Goal: Transaction & Acquisition: Book appointment/travel/reservation

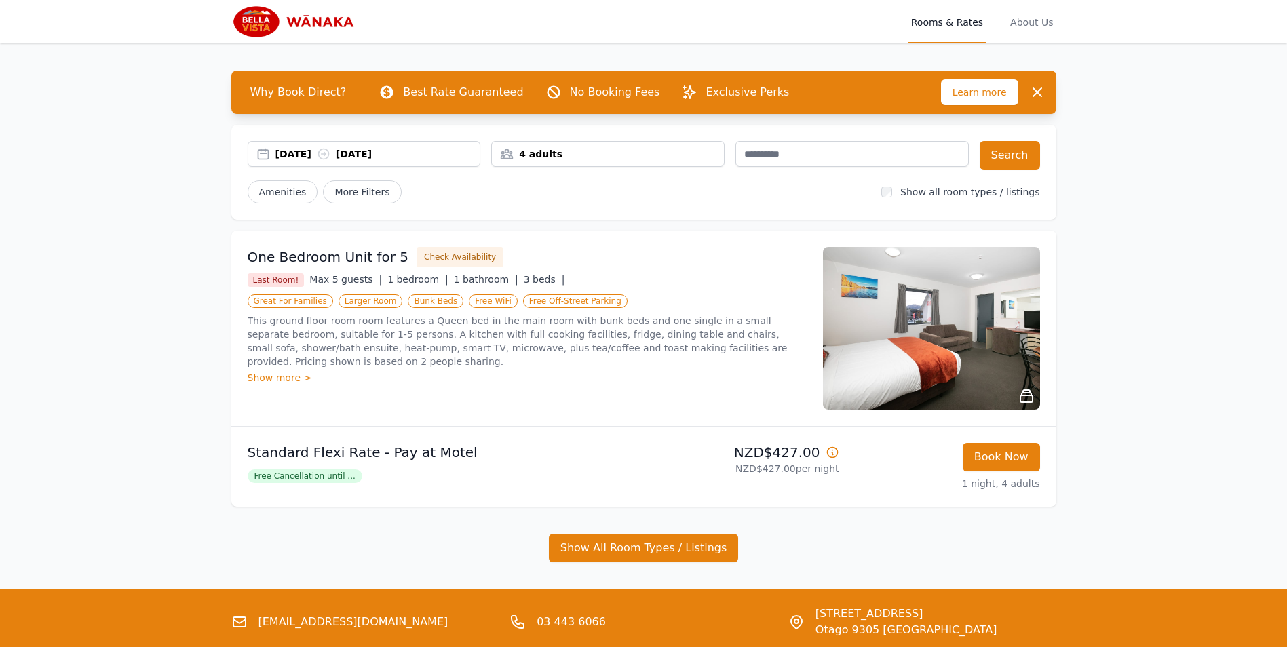
click at [1027, 398] on icon at bounding box center [1027, 396] width 16 height 16
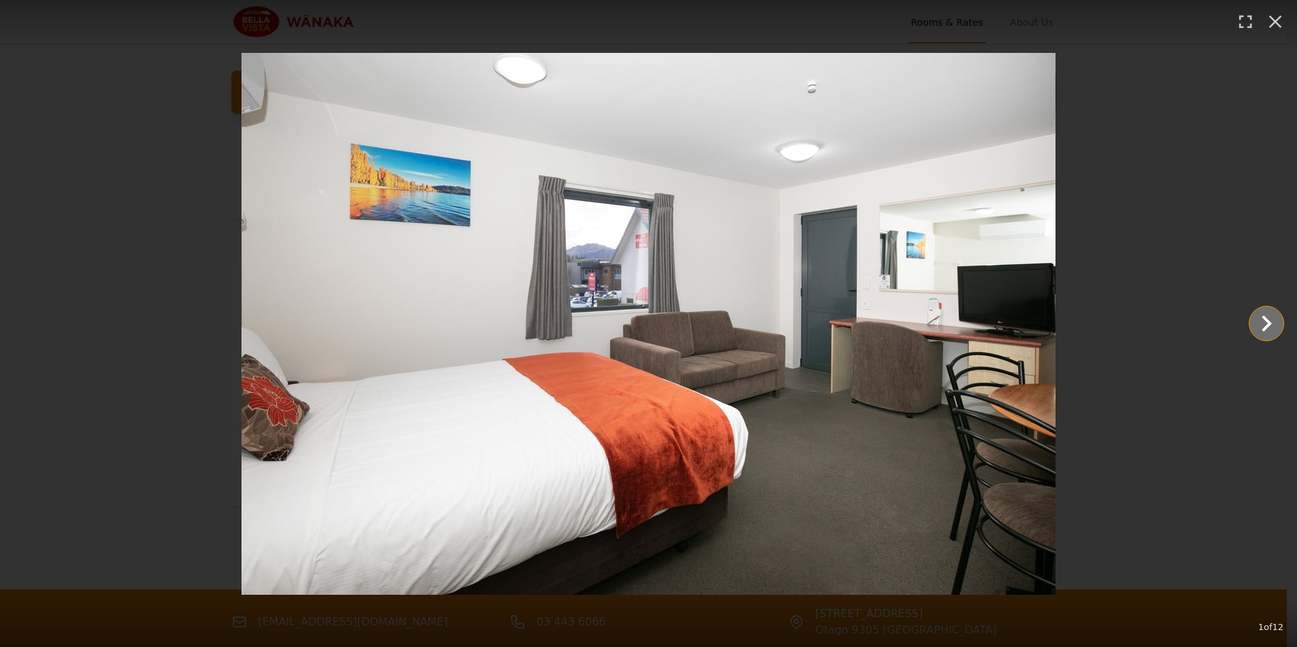
click at [1261, 320] on icon "Show slide 2 of 12" at bounding box center [1267, 323] width 33 height 33
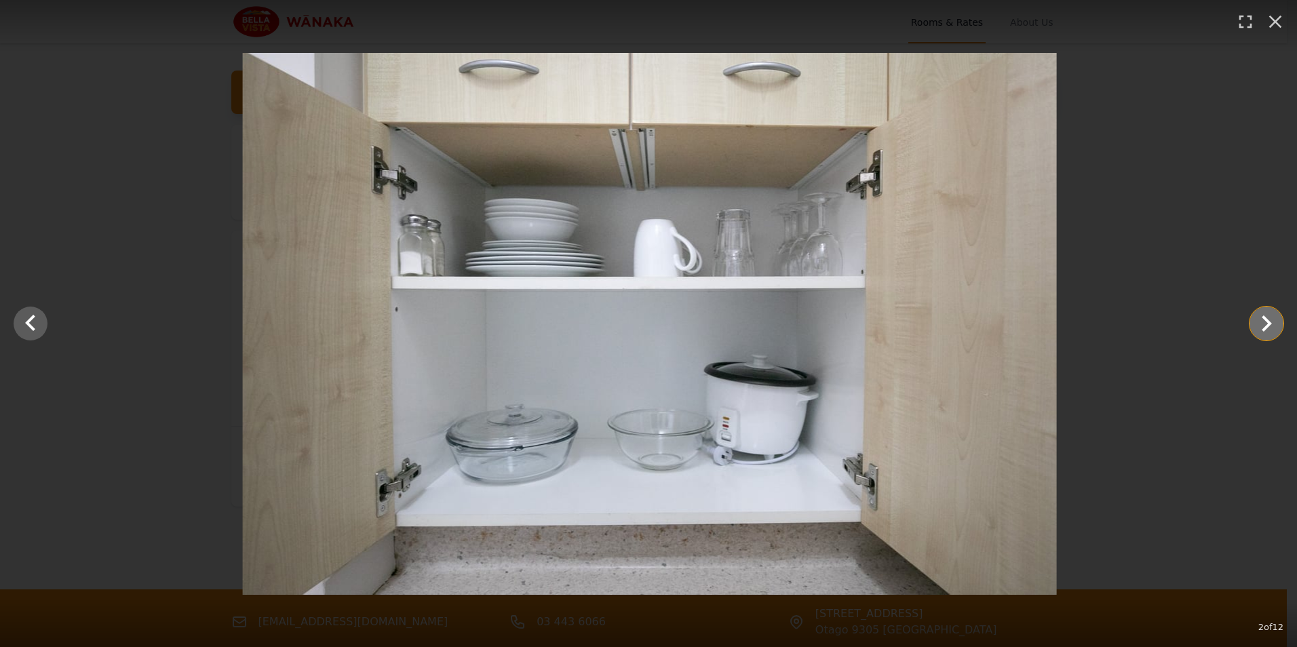
click at [1261, 320] on icon "Show slide 3 of 12" at bounding box center [1267, 323] width 33 height 33
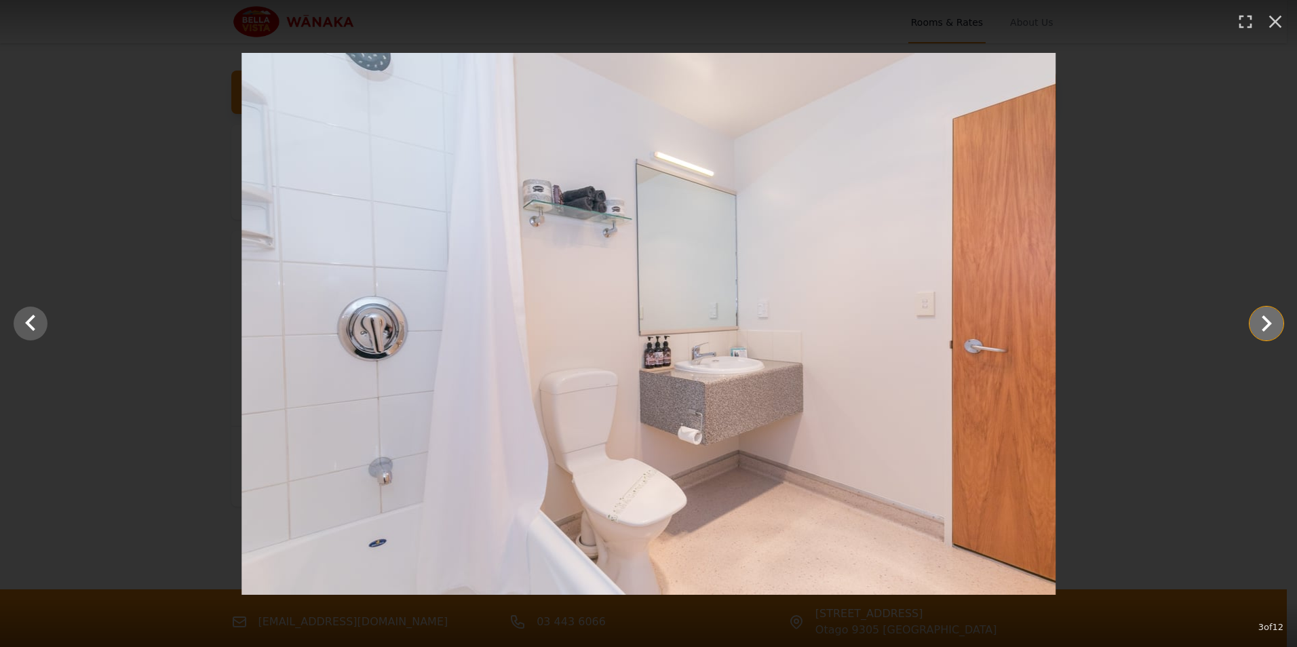
click at [1261, 320] on icon "Show slide 4 of 12" at bounding box center [1267, 323] width 33 height 33
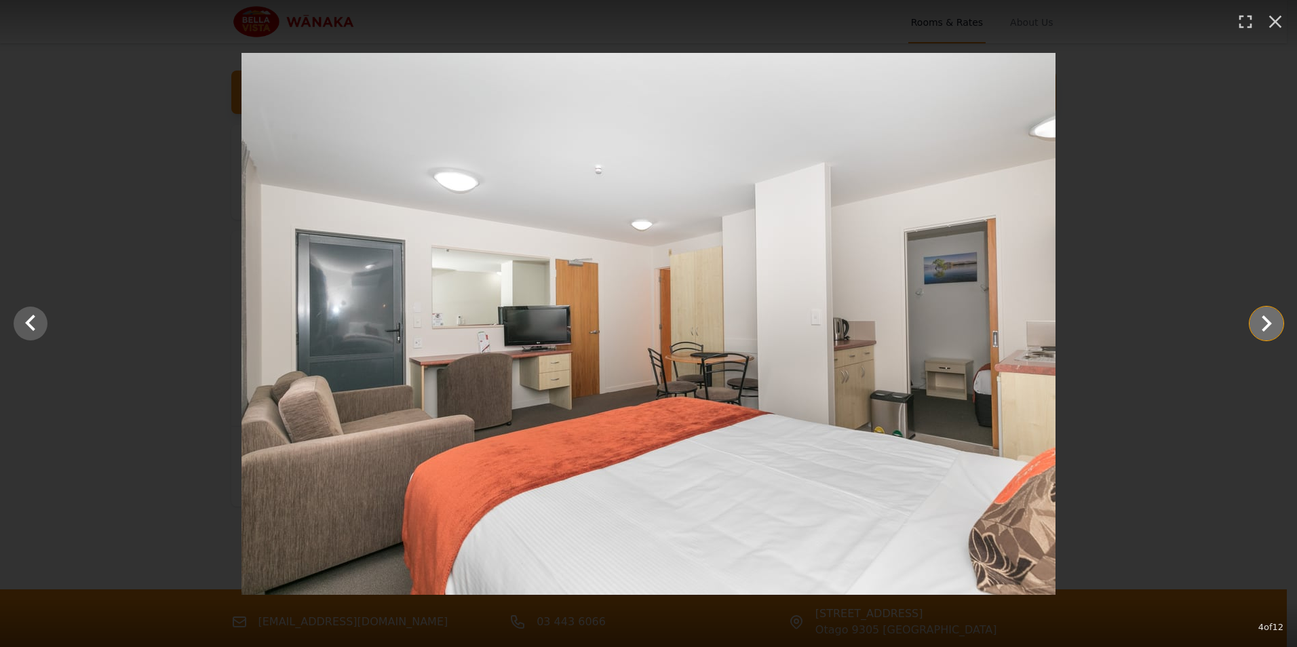
click at [1261, 320] on icon "Show slide 5 of 12" at bounding box center [1267, 323] width 33 height 33
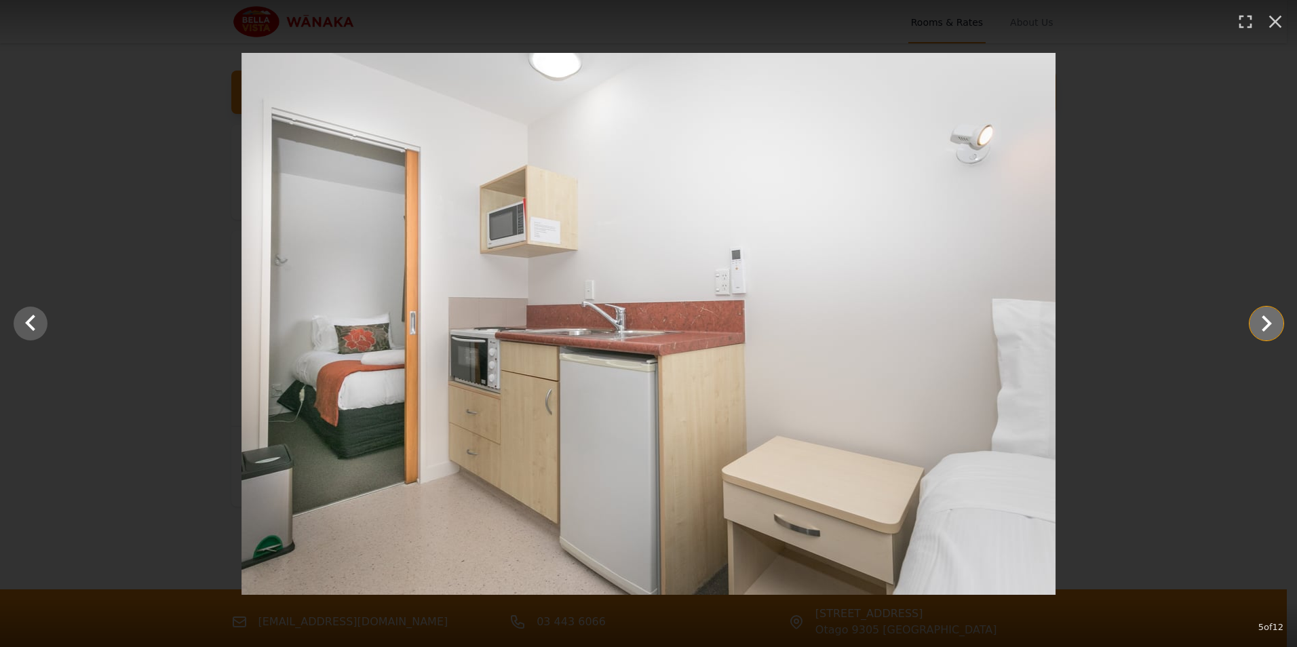
click at [1261, 320] on icon "Show slide 6 of 12" at bounding box center [1267, 323] width 33 height 33
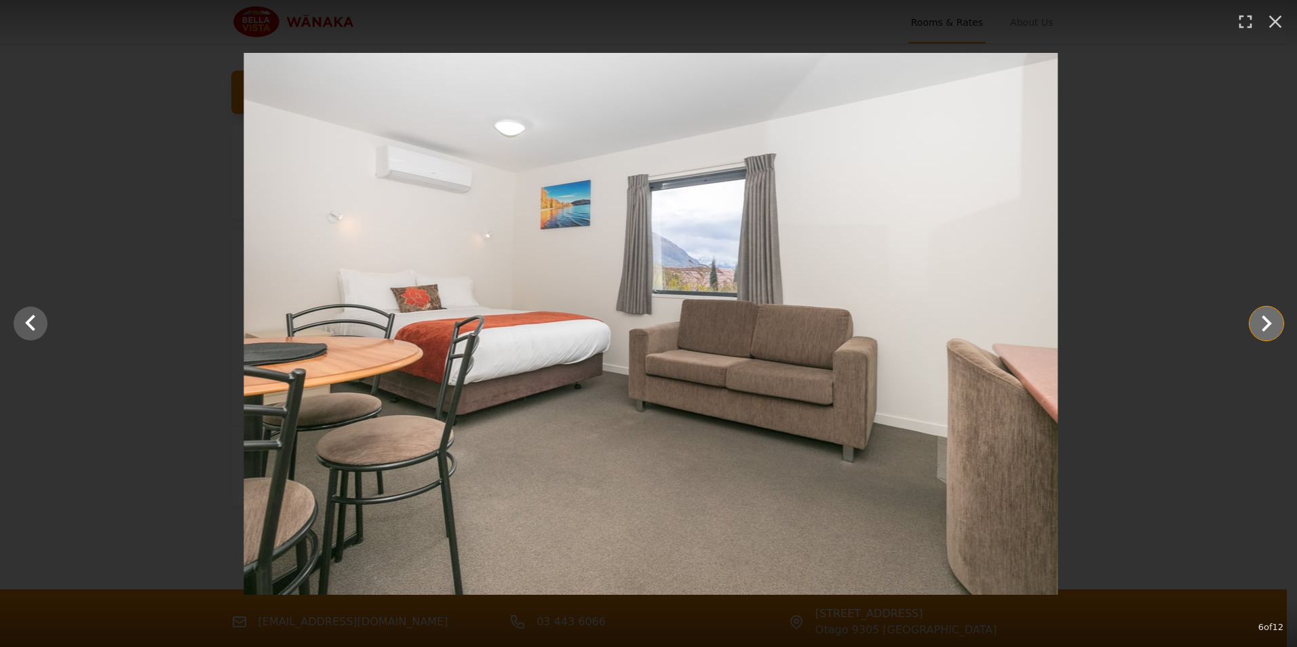
click at [1261, 320] on icon "Show slide 7 of 12" at bounding box center [1267, 323] width 33 height 33
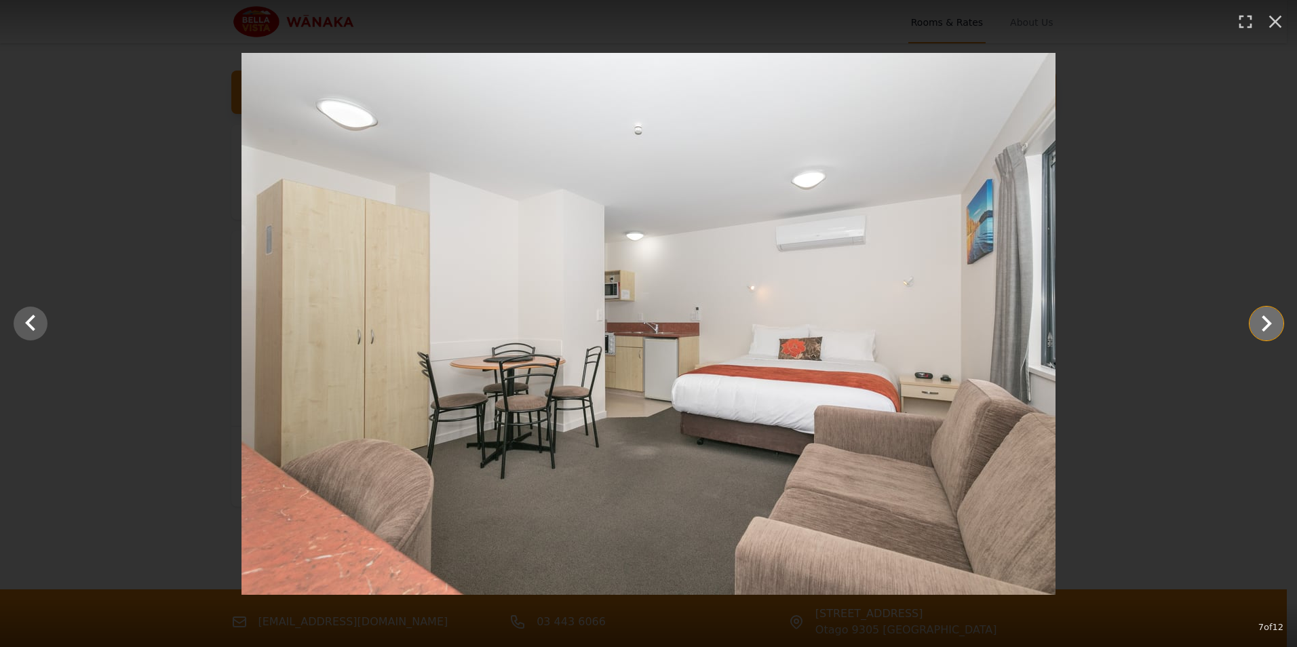
click at [1261, 320] on icon "Show slide 8 of 12" at bounding box center [1267, 323] width 33 height 33
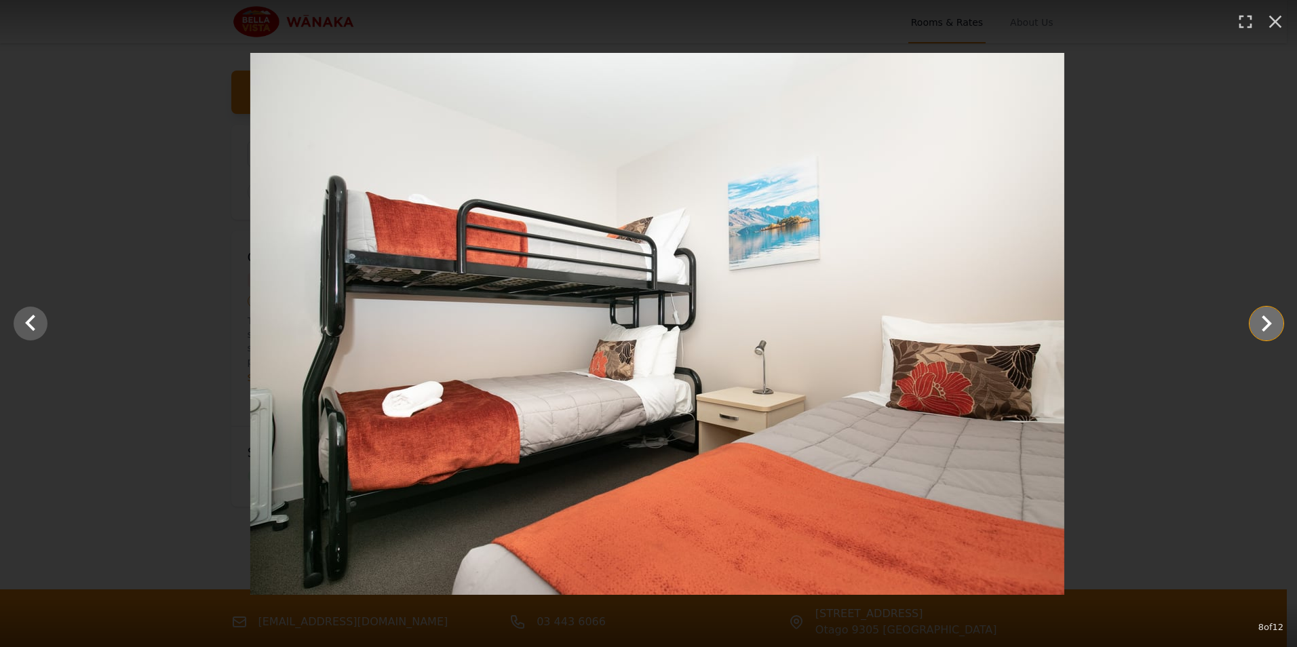
click at [1261, 320] on icon "Show slide 9 of 12" at bounding box center [1267, 323] width 33 height 33
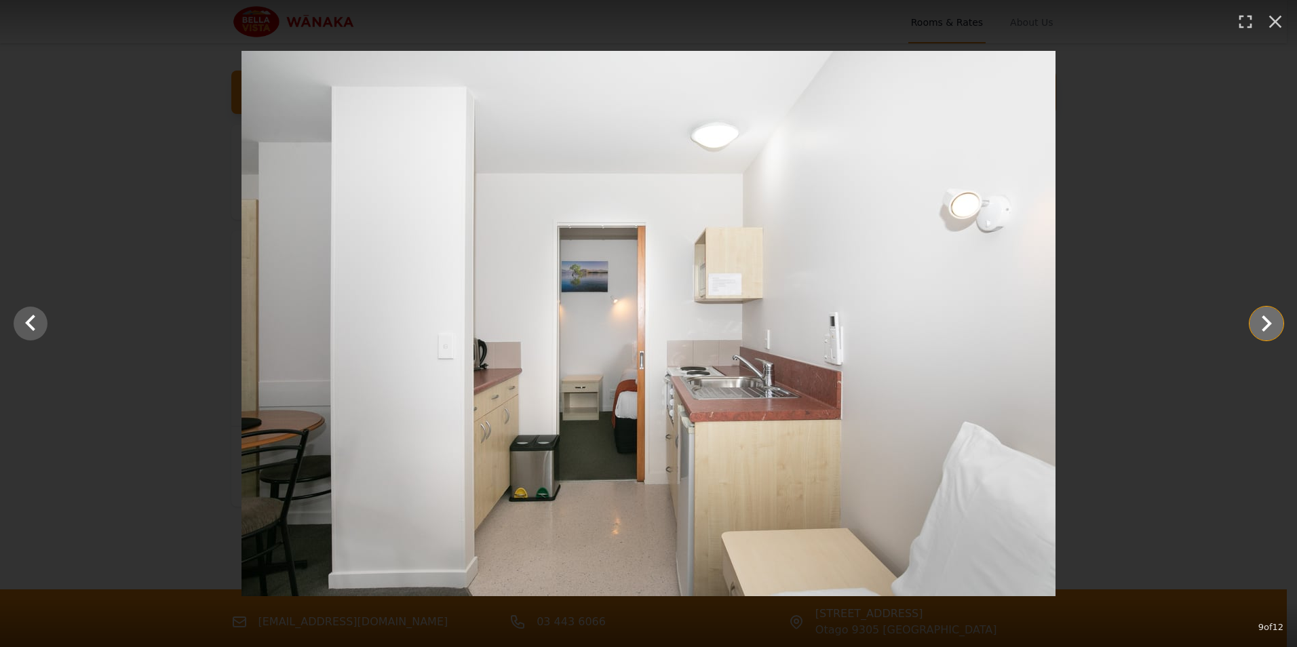
click at [1261, 320] on icon "Show slide 10 of 12" at bounding box center [1267, 323] width 33 height 33
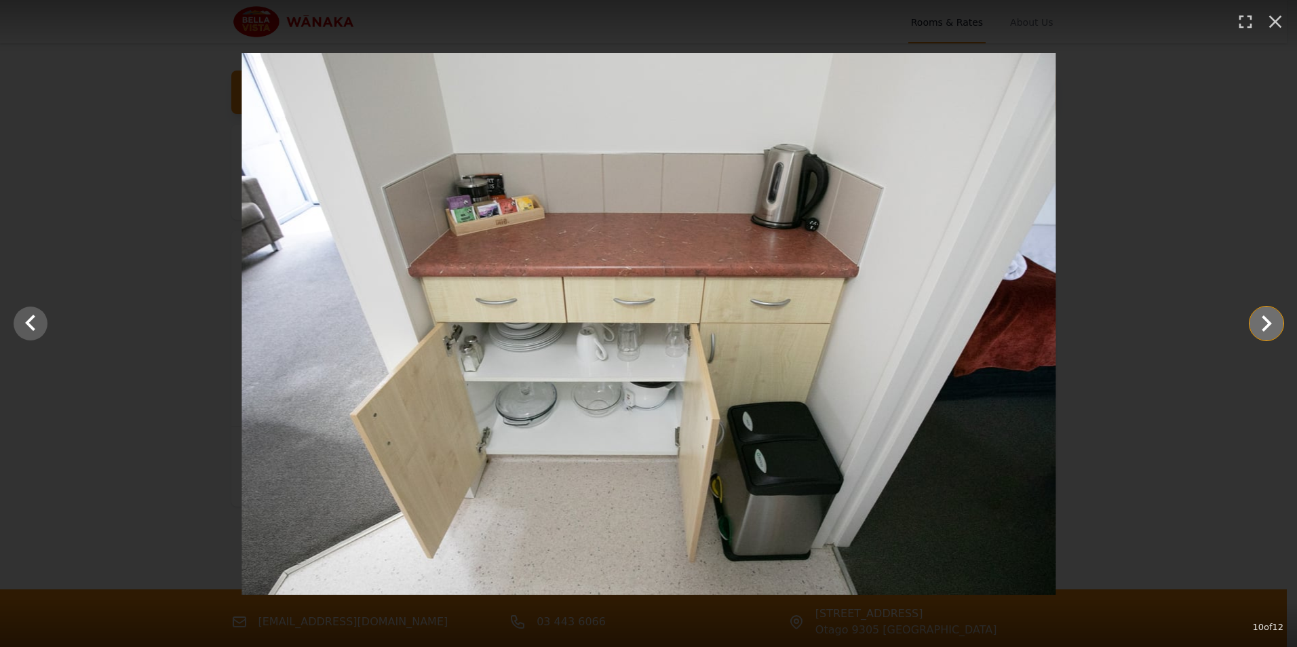
click at [1261, 320] on icon "Show slide 11 of 12" at bounding box center [1267, 323] width 33 height 33
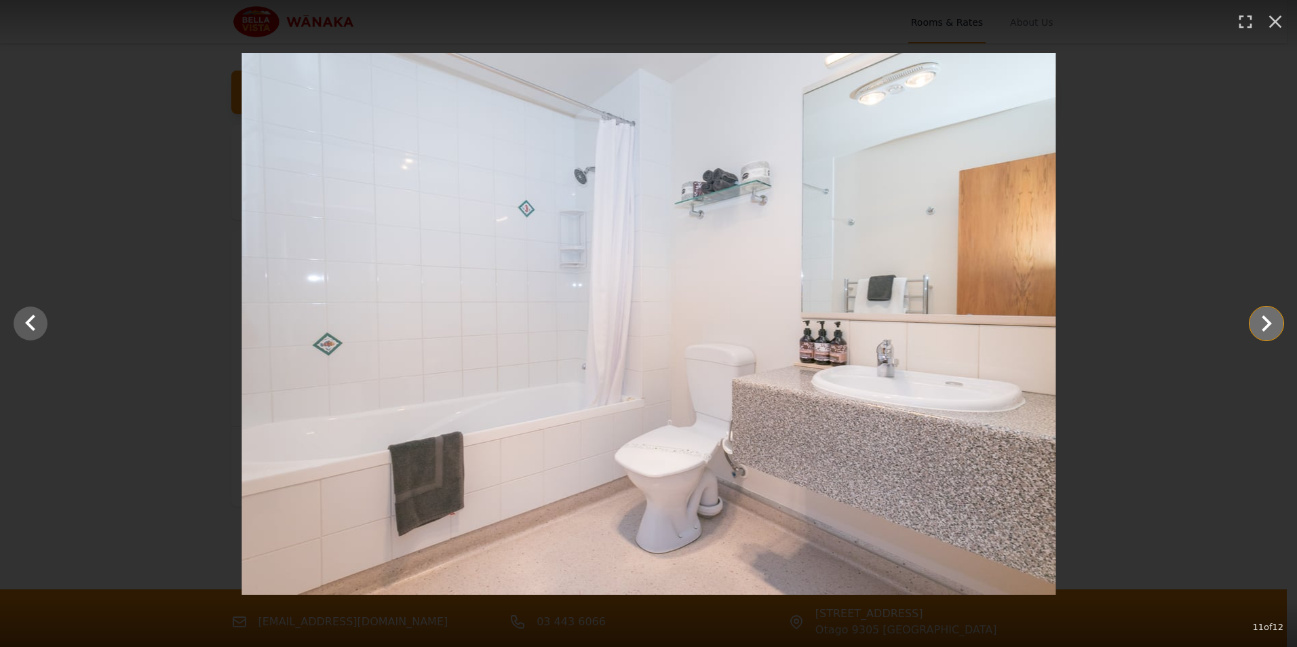
click at [1261, 320] on icon "Show slide 12 of 12" at bounding box center [1267, 323] width 33 height 33
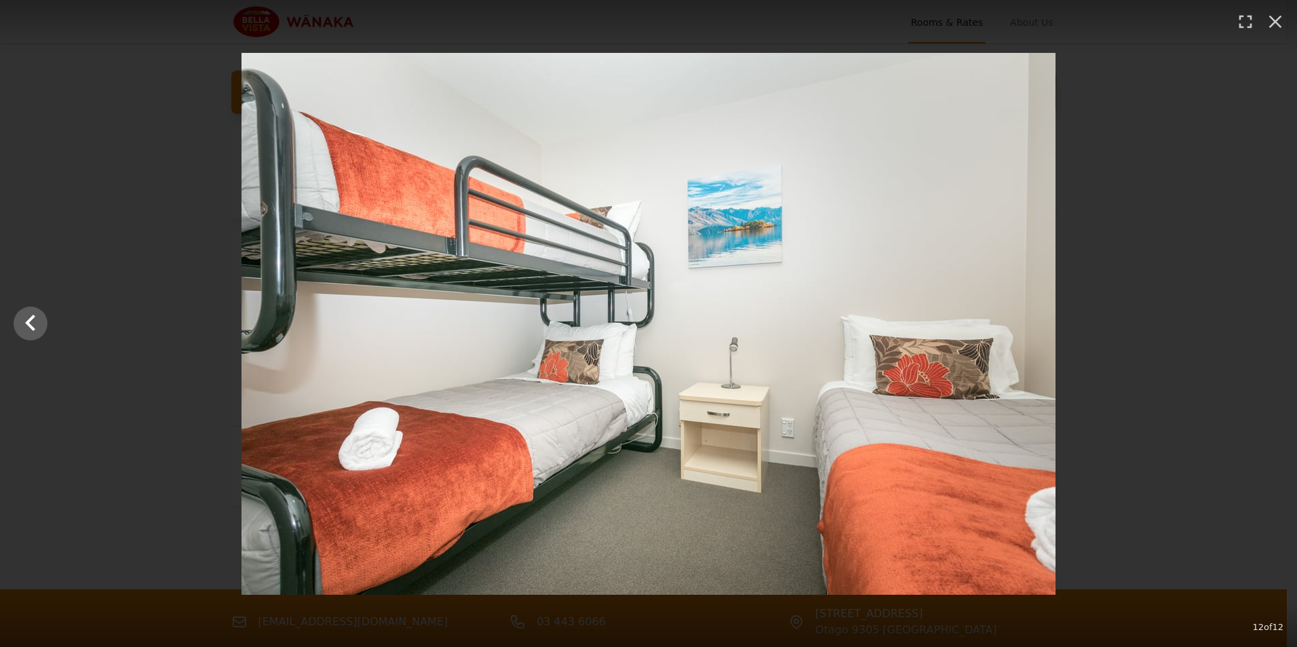
click at [1261, 320] on div at bounding box center [648, 324] width 1297 height 542
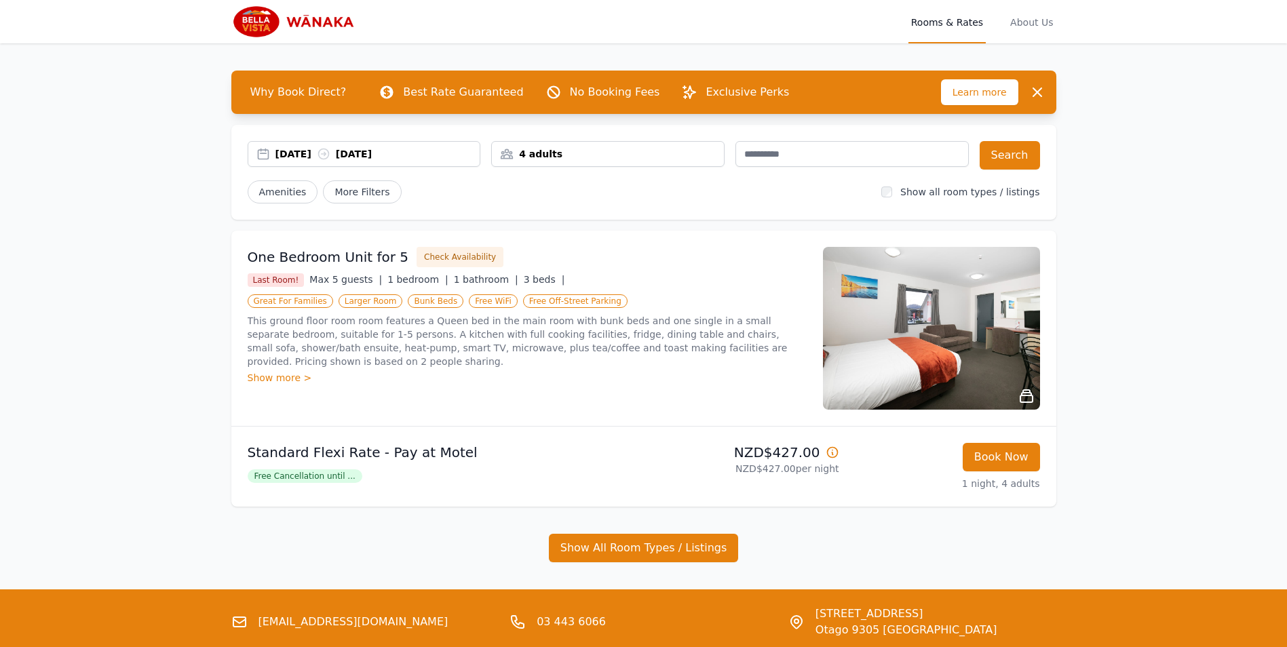
click at [417, 147] on div "[DATE] [DATE]" at bounding box center [378, 154] width 205 height 14
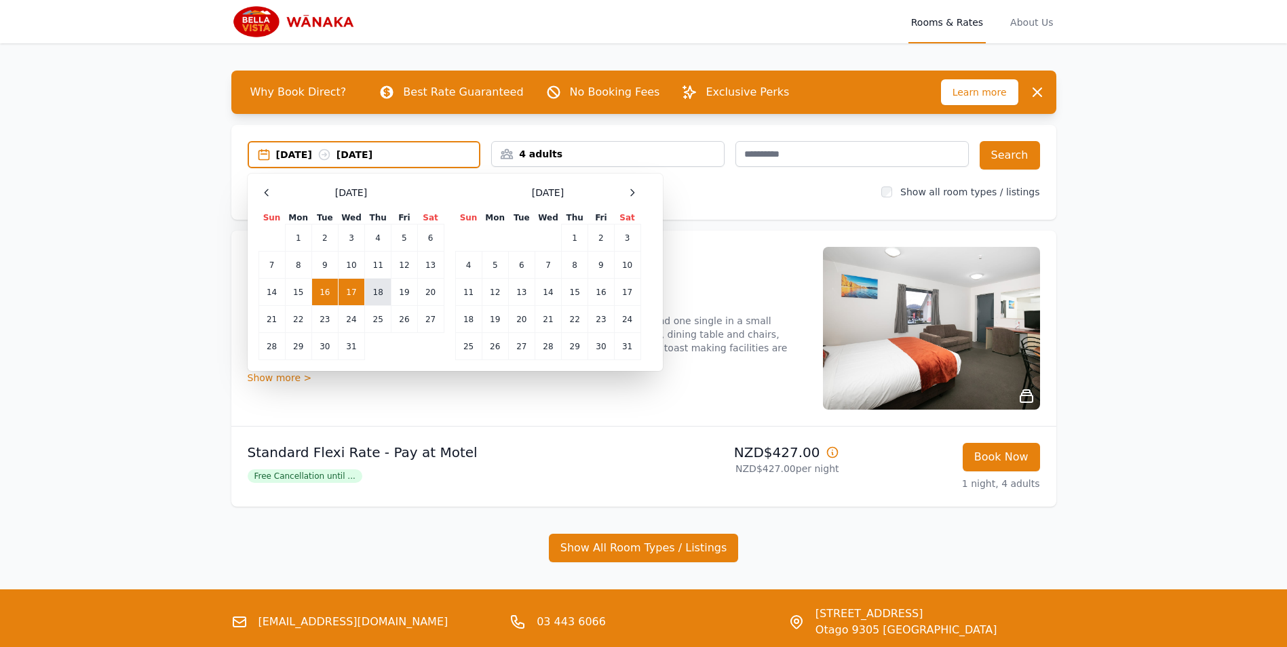
click at [379, 293] on td "18" at bounding box center [378, 292] width 26 height 27
click at [327, 291] on td "16" at bounding box center [324, 292] width 26 height 27
click at [373, 295] on td "18" at bounding box center [378, 292] width 26 height 27
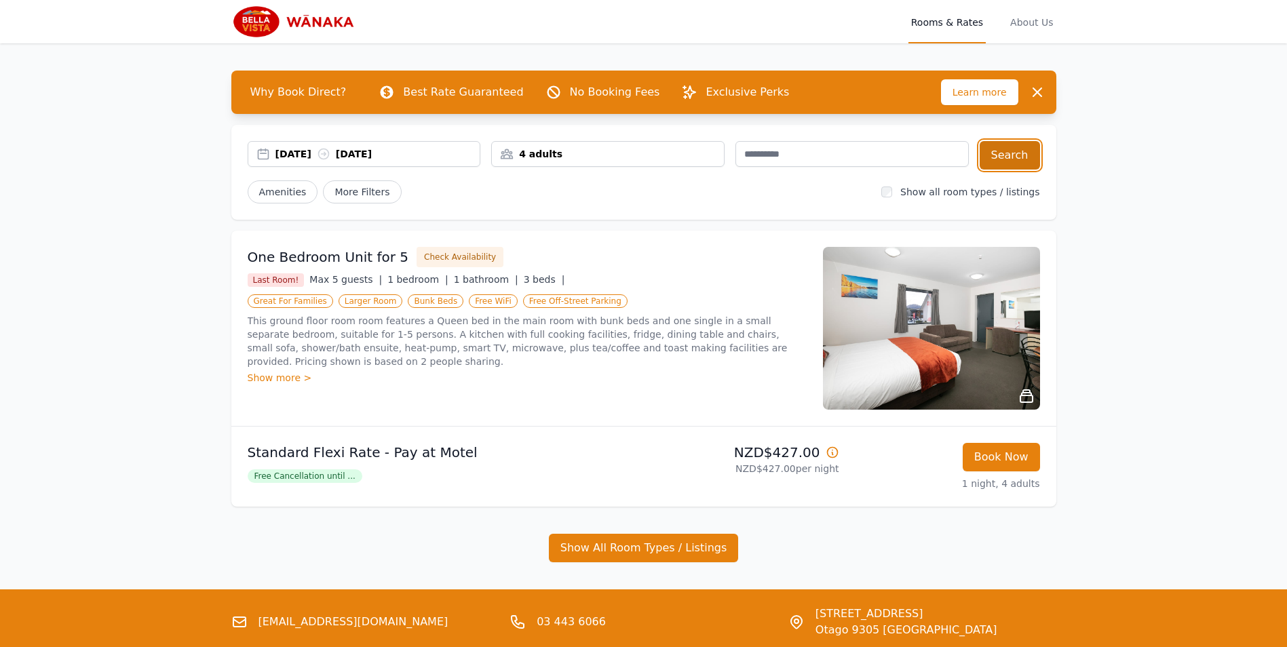
click at [1031, 166] on button "Search" at bounding box center [1010, 155] width 60 height 29
click at [278, 371] on div "Show more >" at bounding box center [527, 378] width 559 height 14
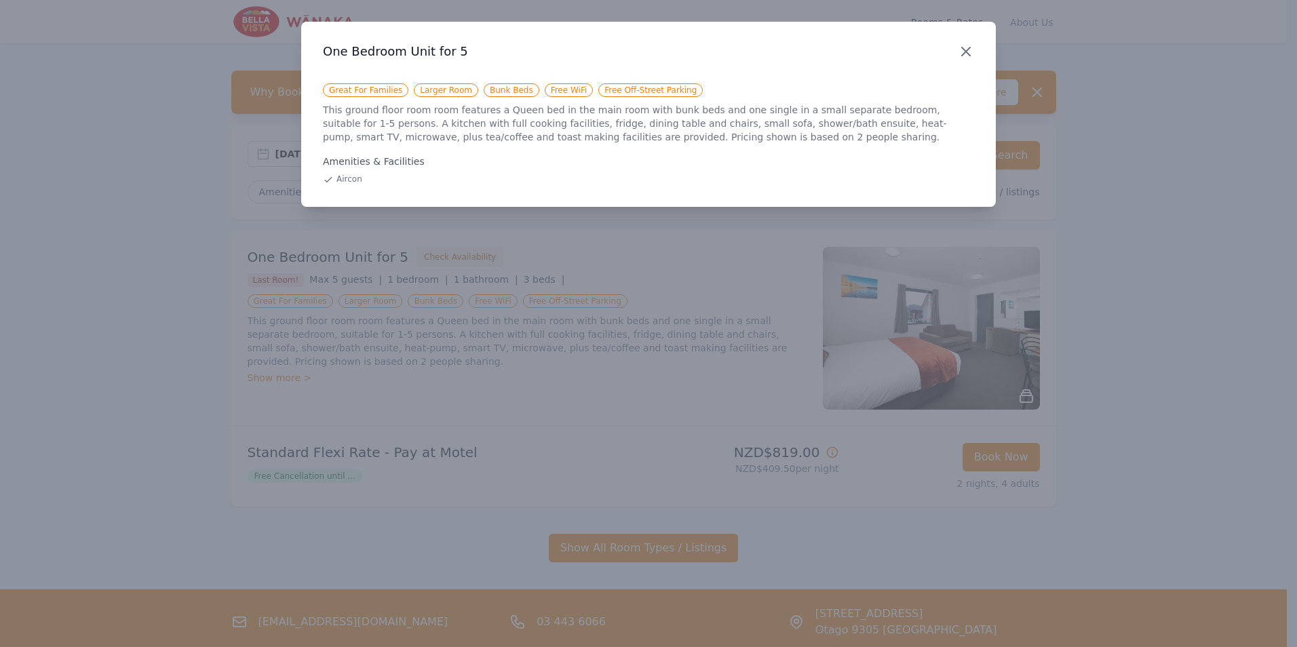
click at [962, 49] on icon "button" at bounding box center [966, 51] width 16 height 16
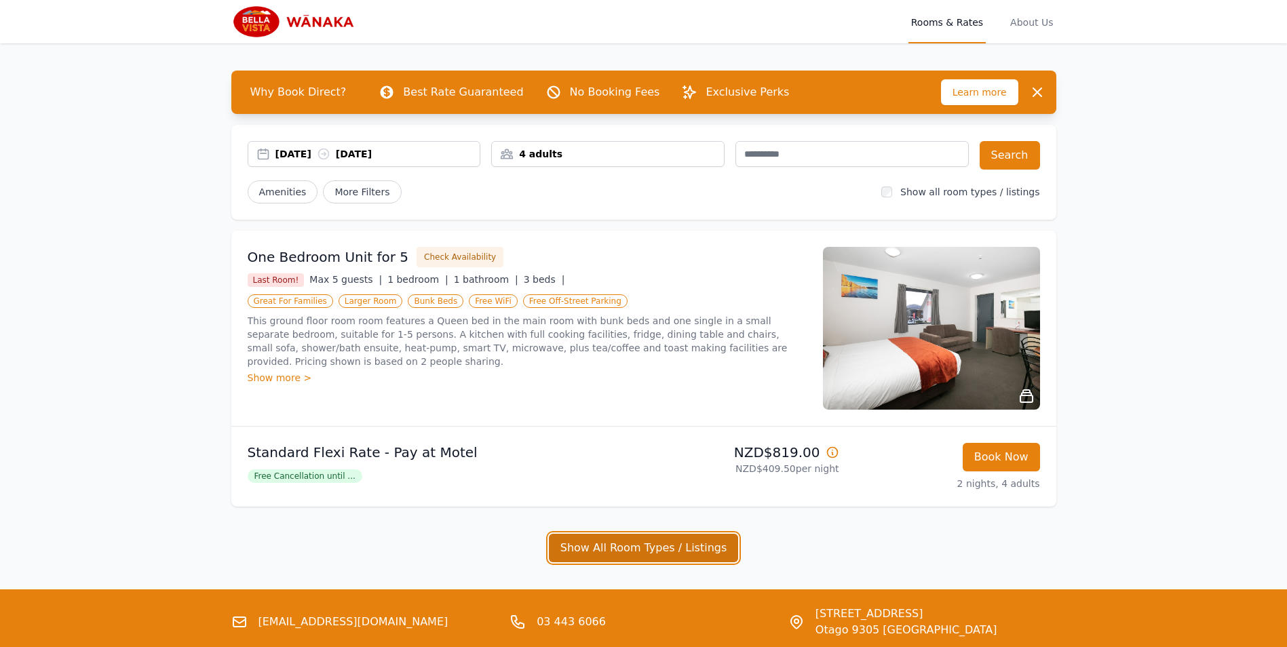
click at [637, 554] on button "Show All Room Types / Listings" at bounding box center [644, 548] width 190 height 29
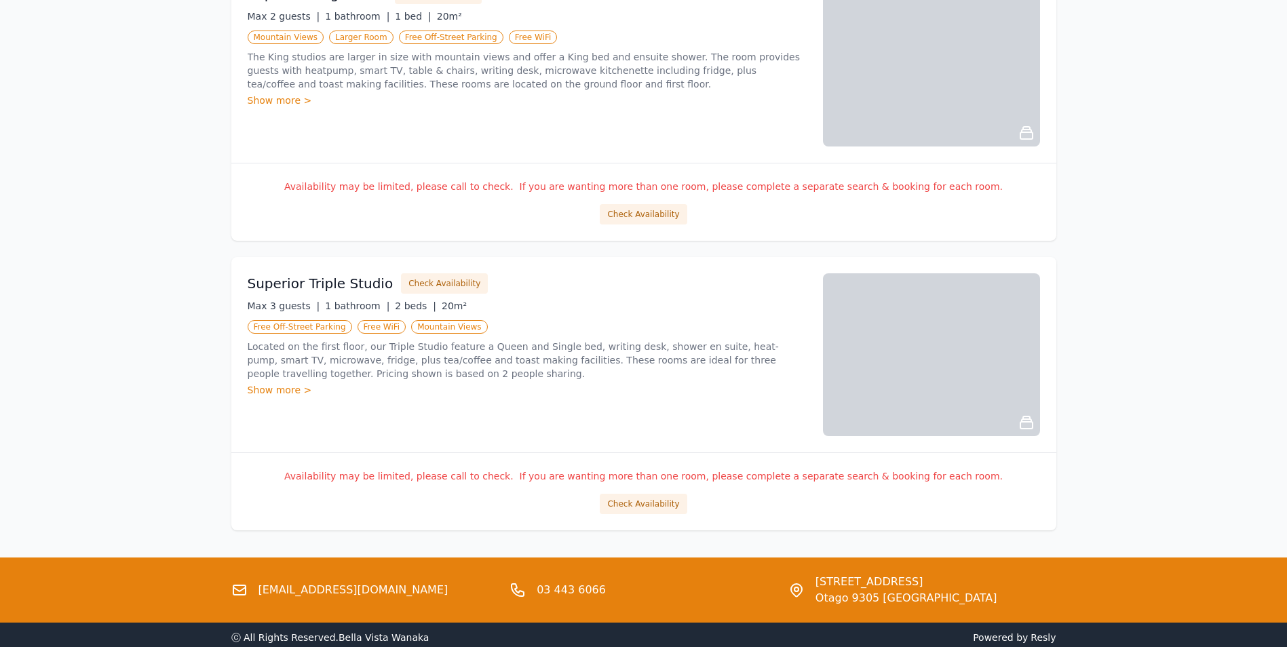
scroll to position [1496, 0]
